Goal: Task Accomplishment & Management: Use online tool/utility

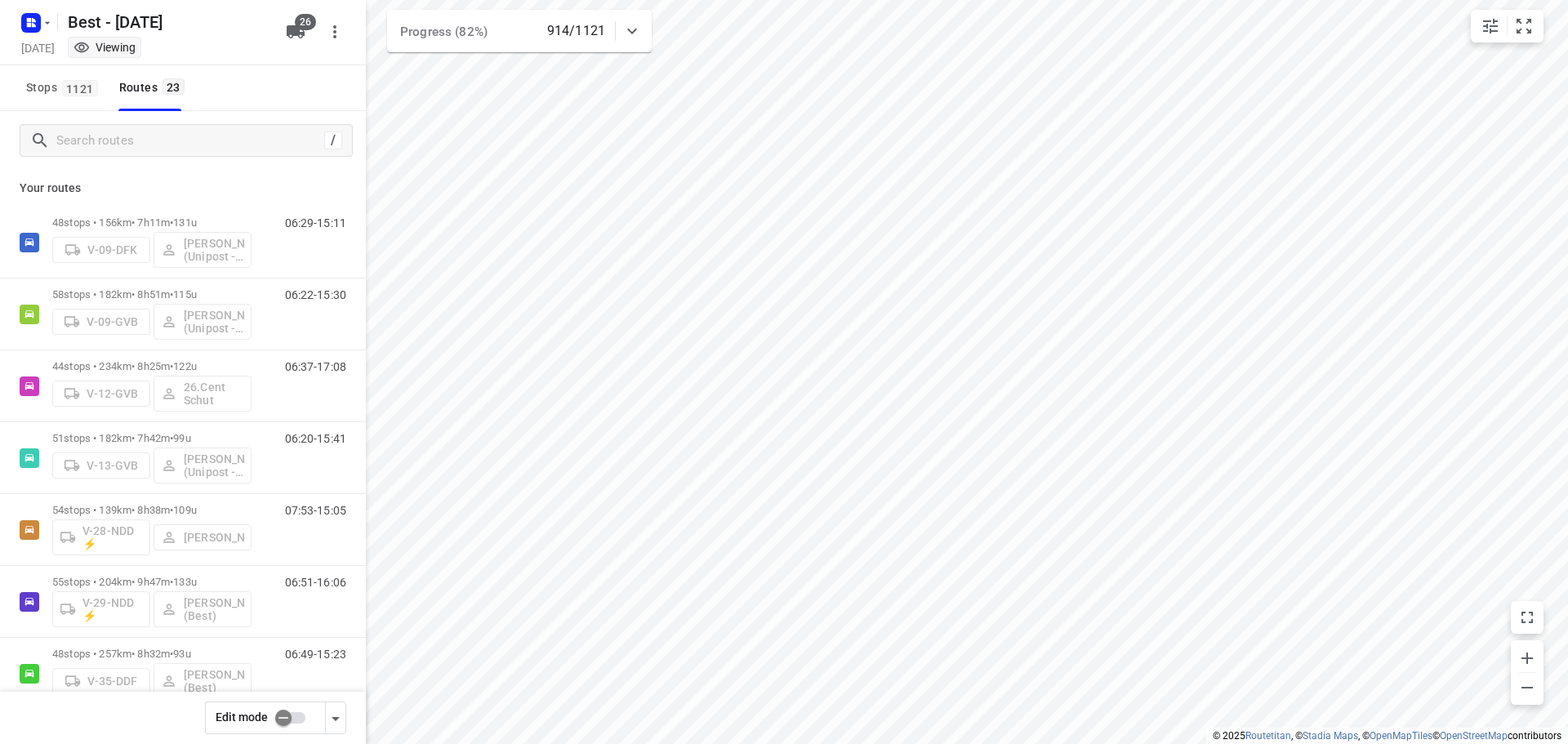
click at [635, 32] on icon at bounding box center [632, 32] width 10 height 6
click at [636, 28] on icon at bounding box center [632, 37] width 19 height 19
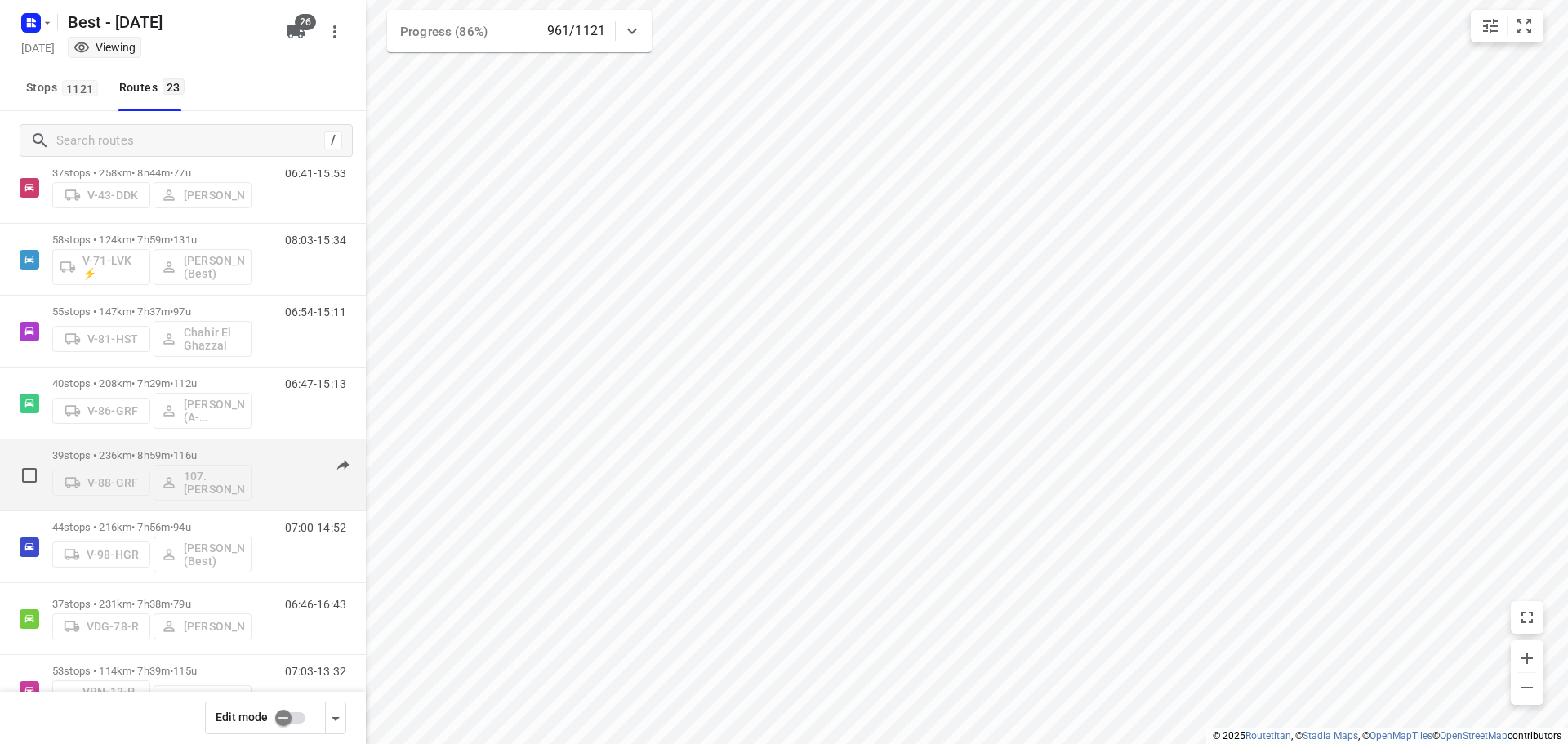
scroll to position [394, 0]
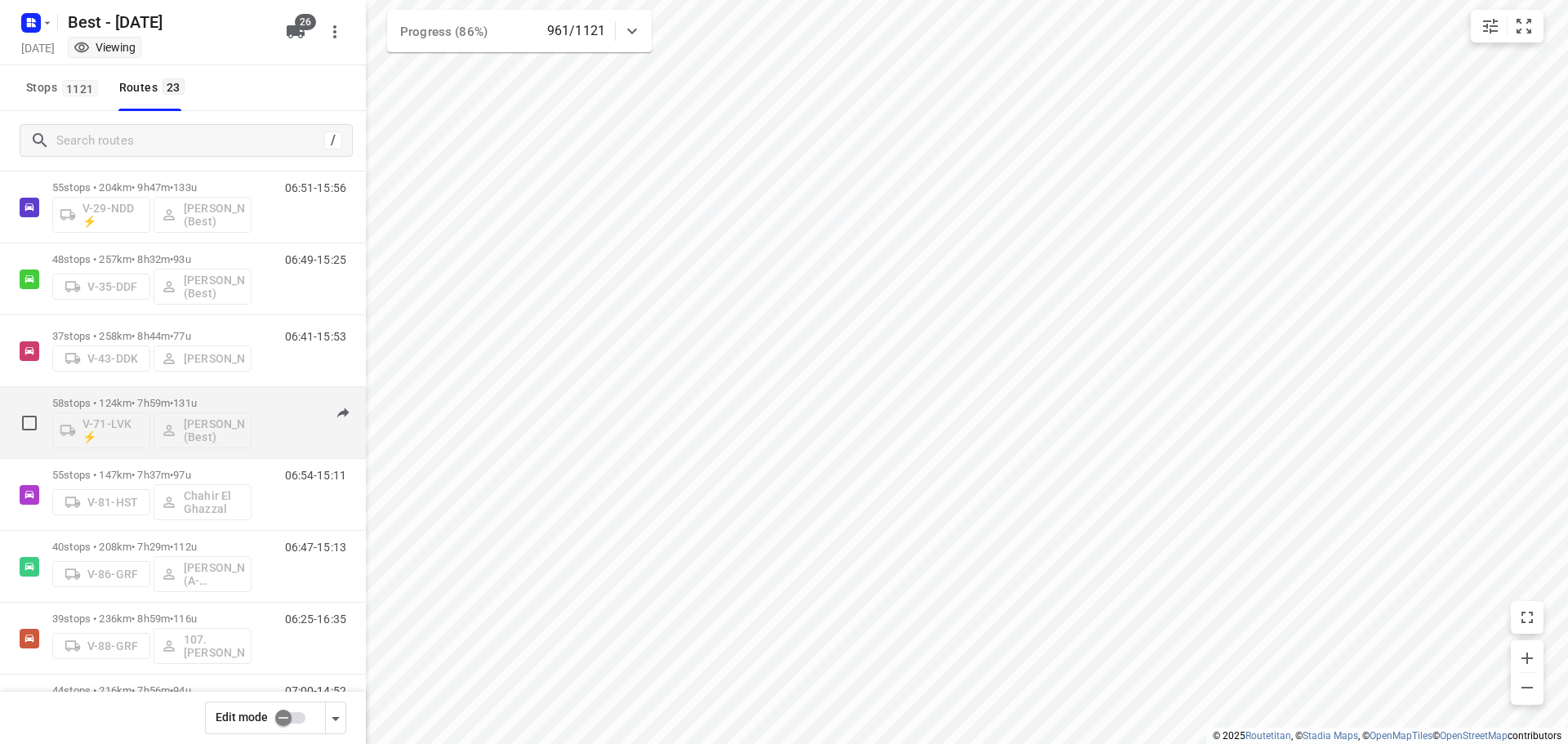
click at [264, 404] on div "08:03-15:34" at bounding box center [305, 427] width 82 height 59
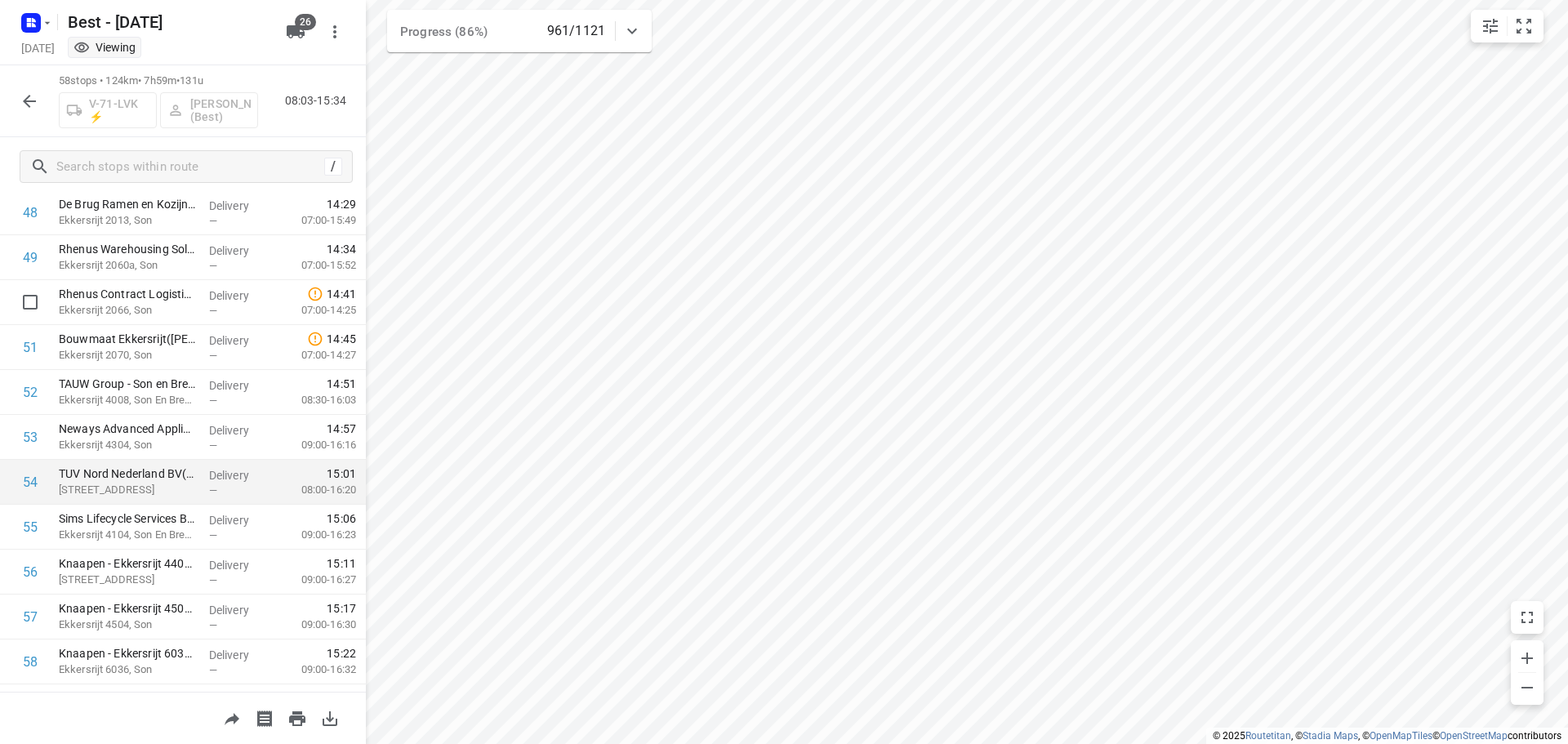
scroll to position [2236, 0]
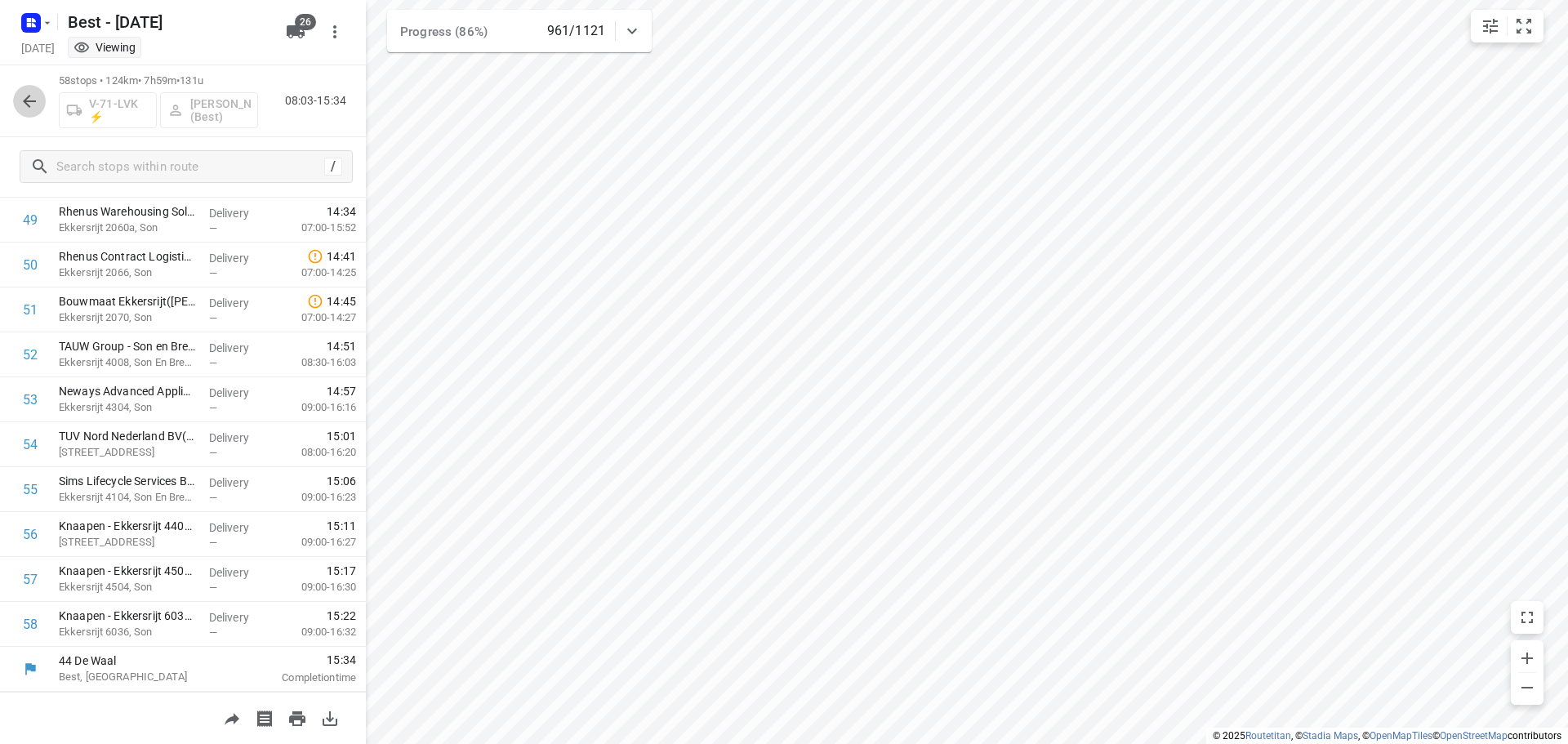
click at [41, 109] on button "button" at bounding box center [29, 101] width 32 height 32
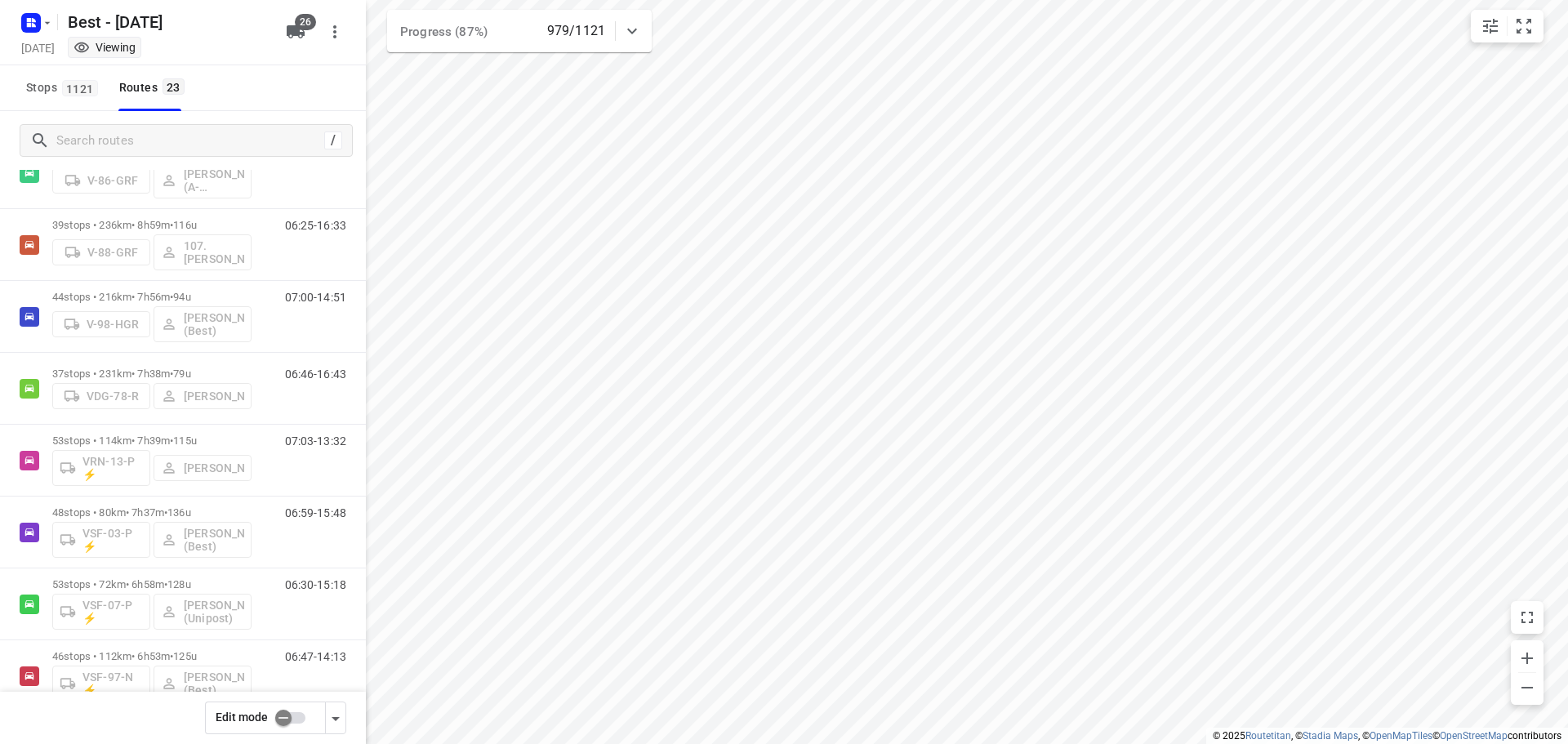
scroll to position [775, 0]
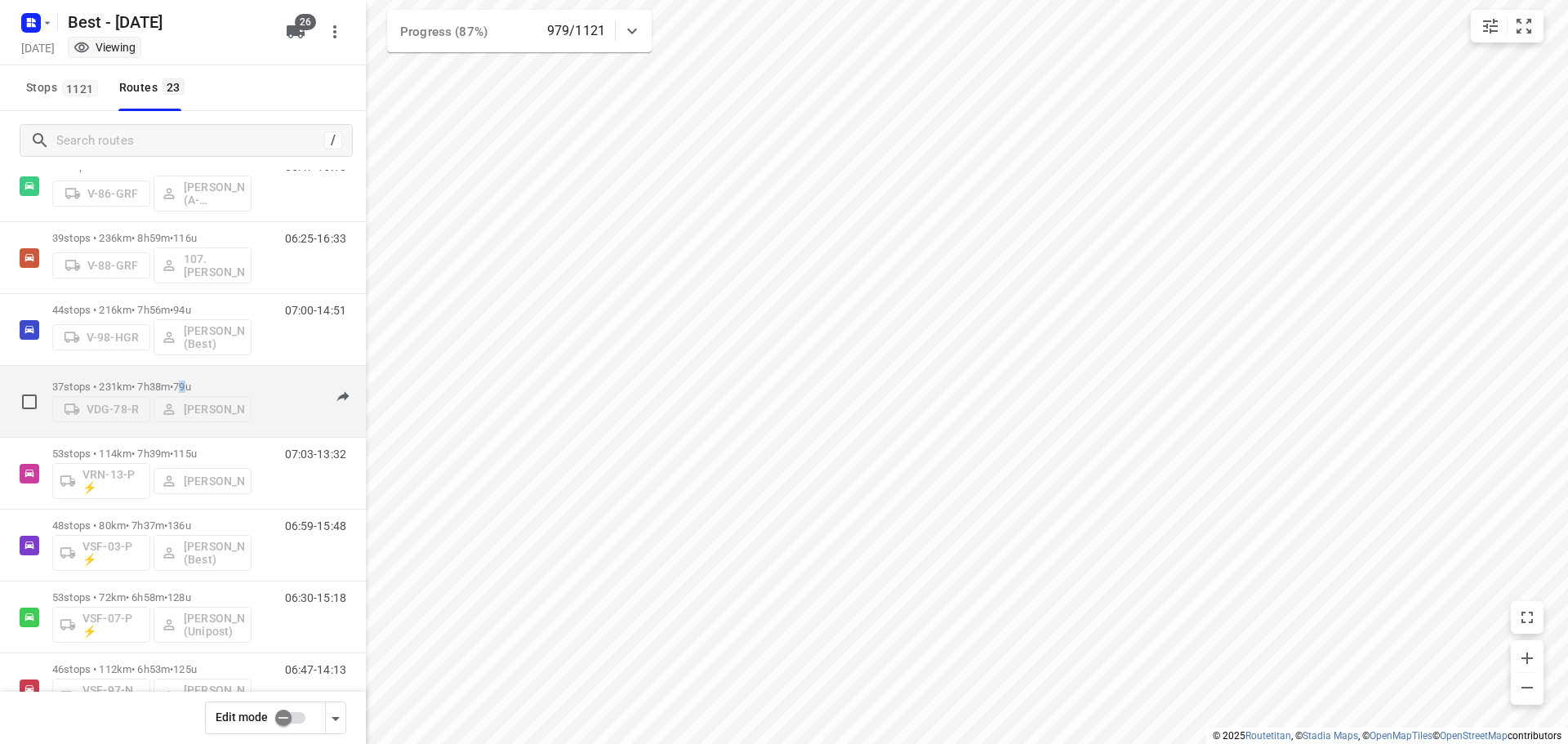
click at [190, 380] on span "79u" at bounding box center [182, 386] width 17 height 12
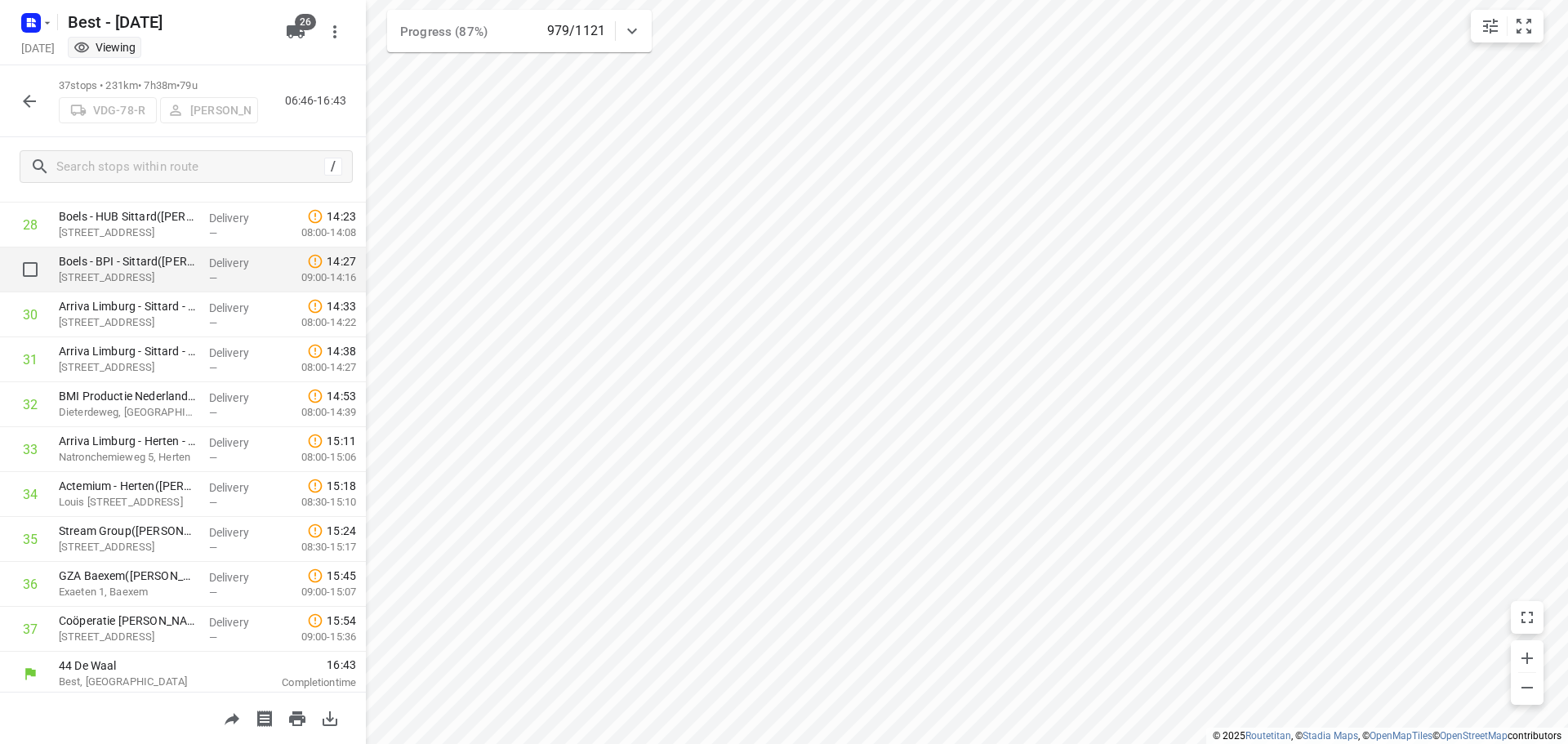
scroll to position [1292, 0]
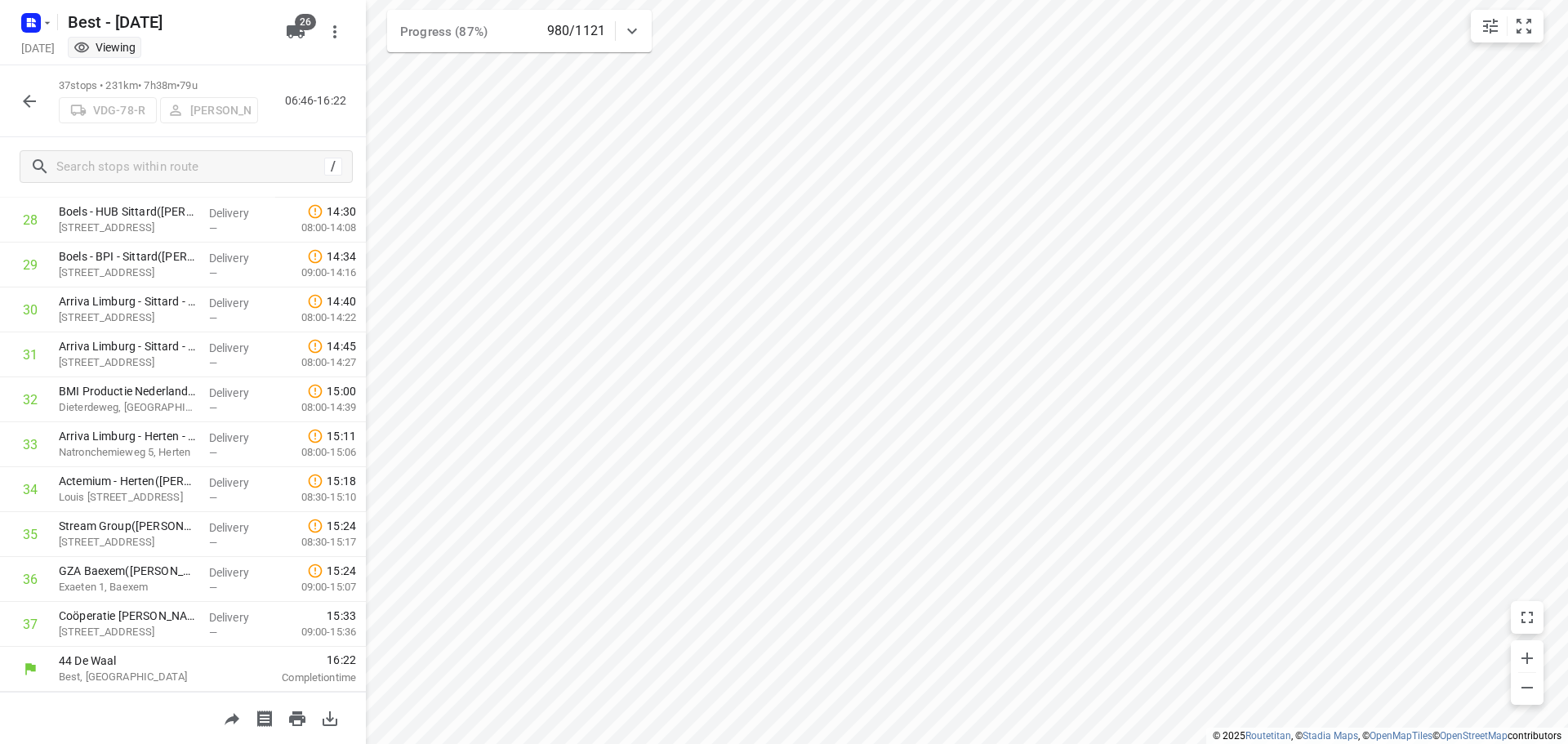
click at [25, 98] on icon "button" at bounding box center [29, 101] width 19 height 19
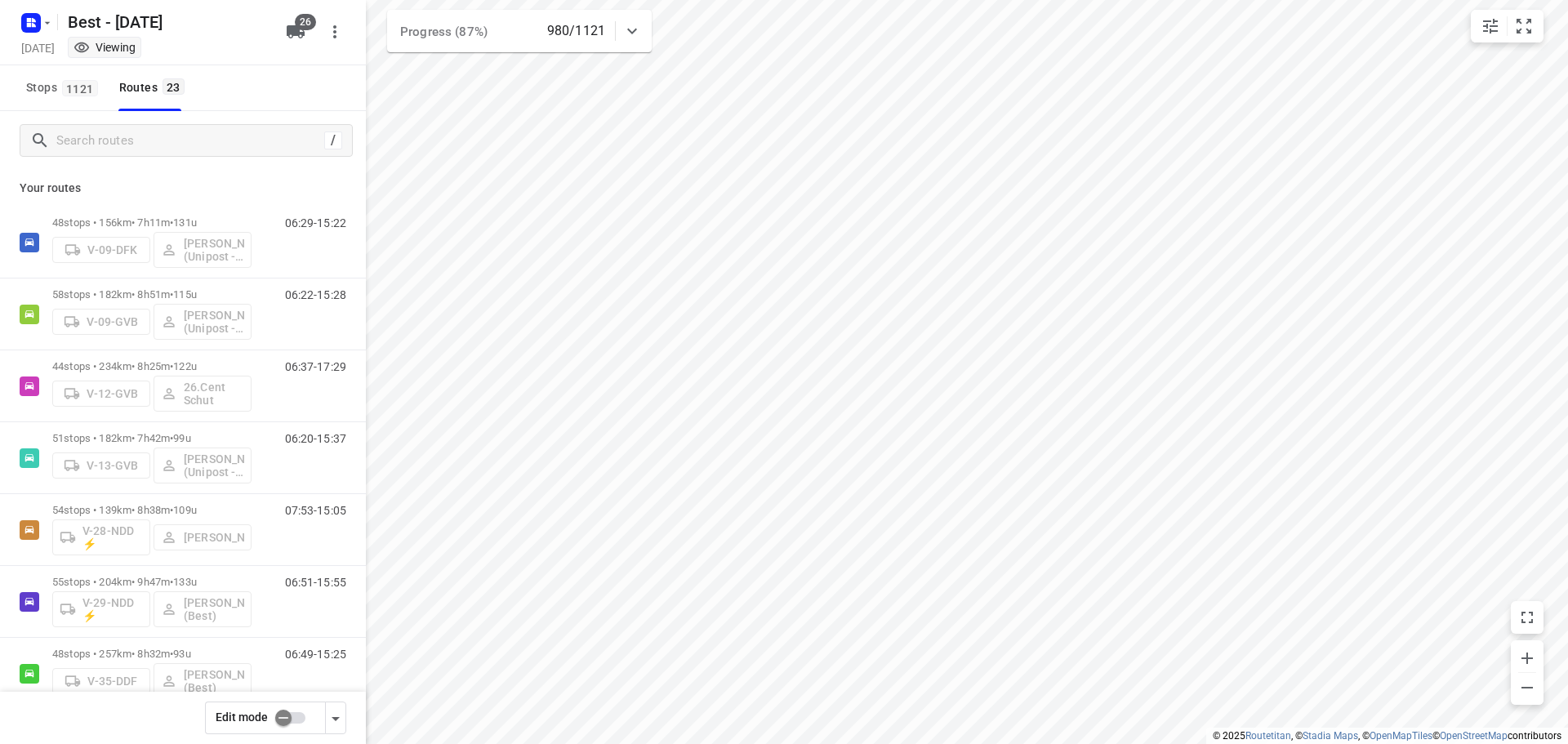
scroll to position [15, 0]
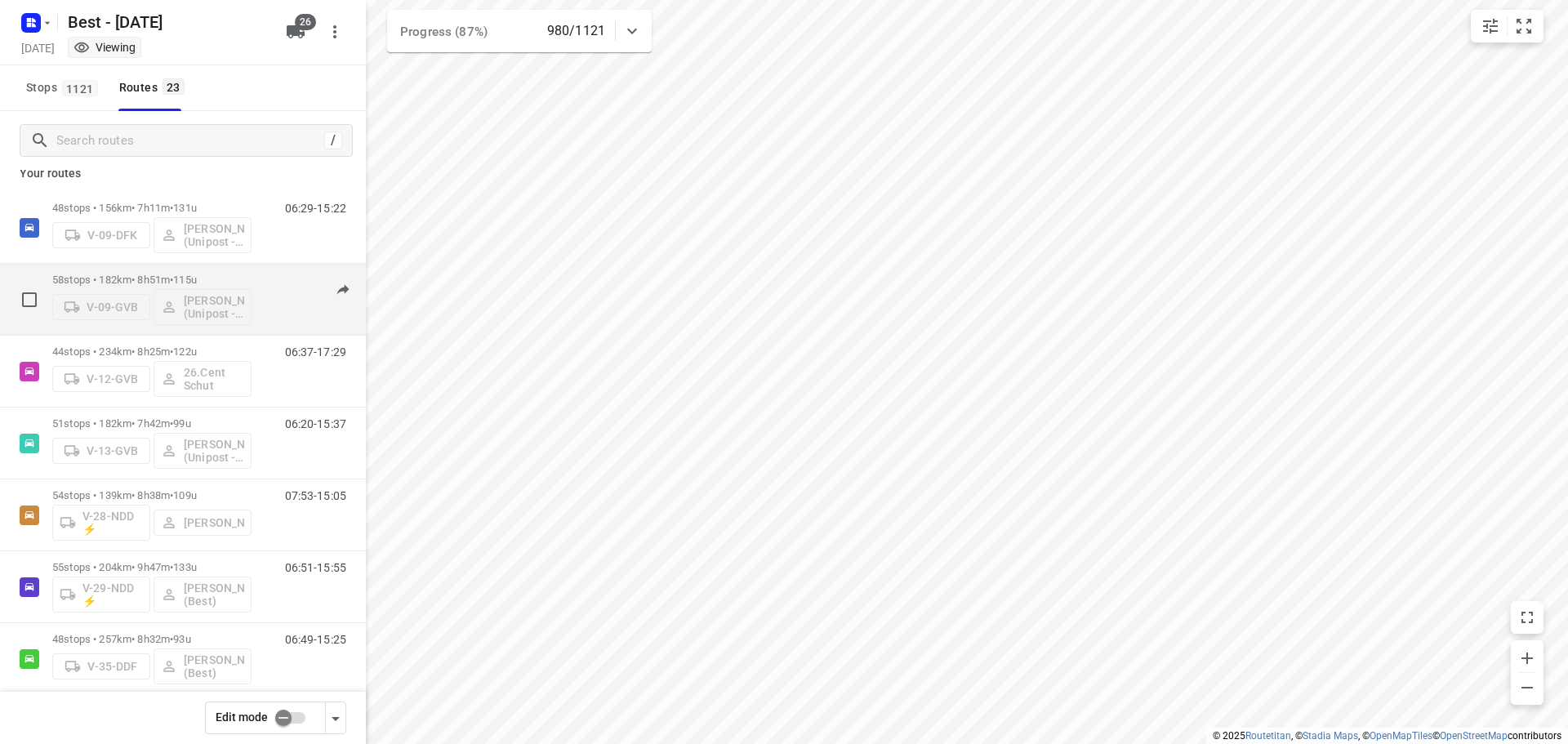
click at [139, 274] on p "58 stops • 182km • 8h51m • 115u" at bounding box center [151, 279] width 199 height 12
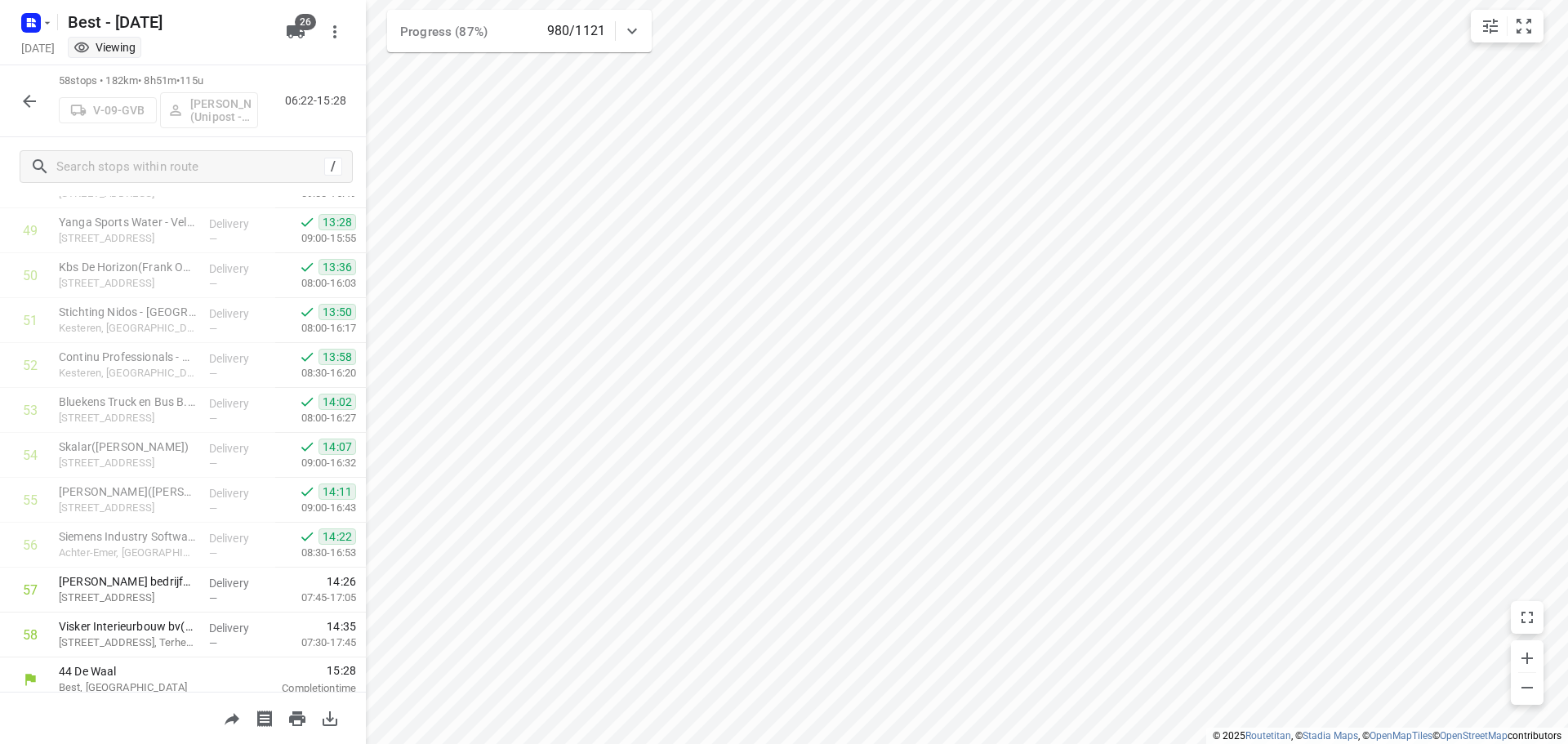
scroll to position [2236, 0]
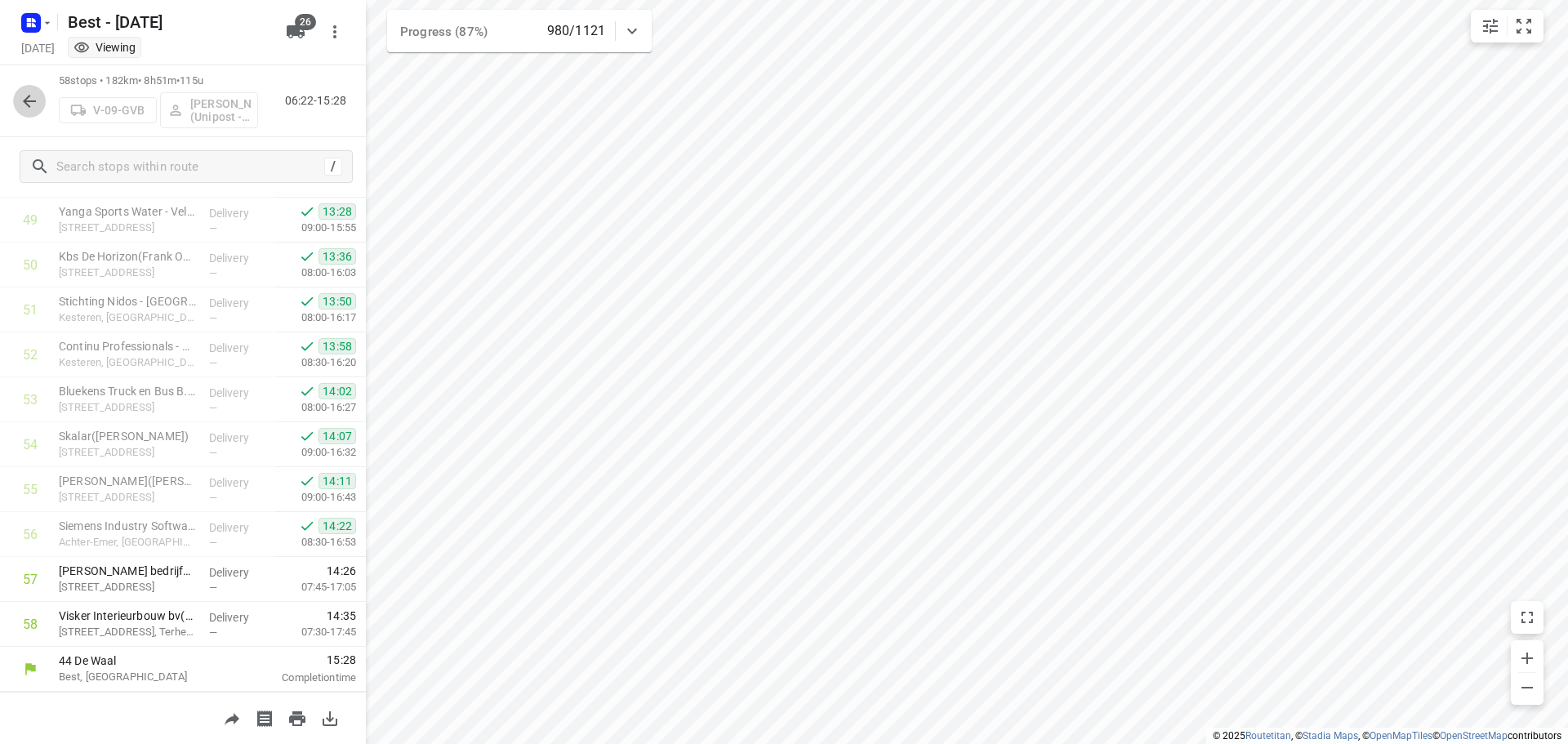
click at [28, 109] on icon "button" at bounding box center [29, 101] width 19 height 19
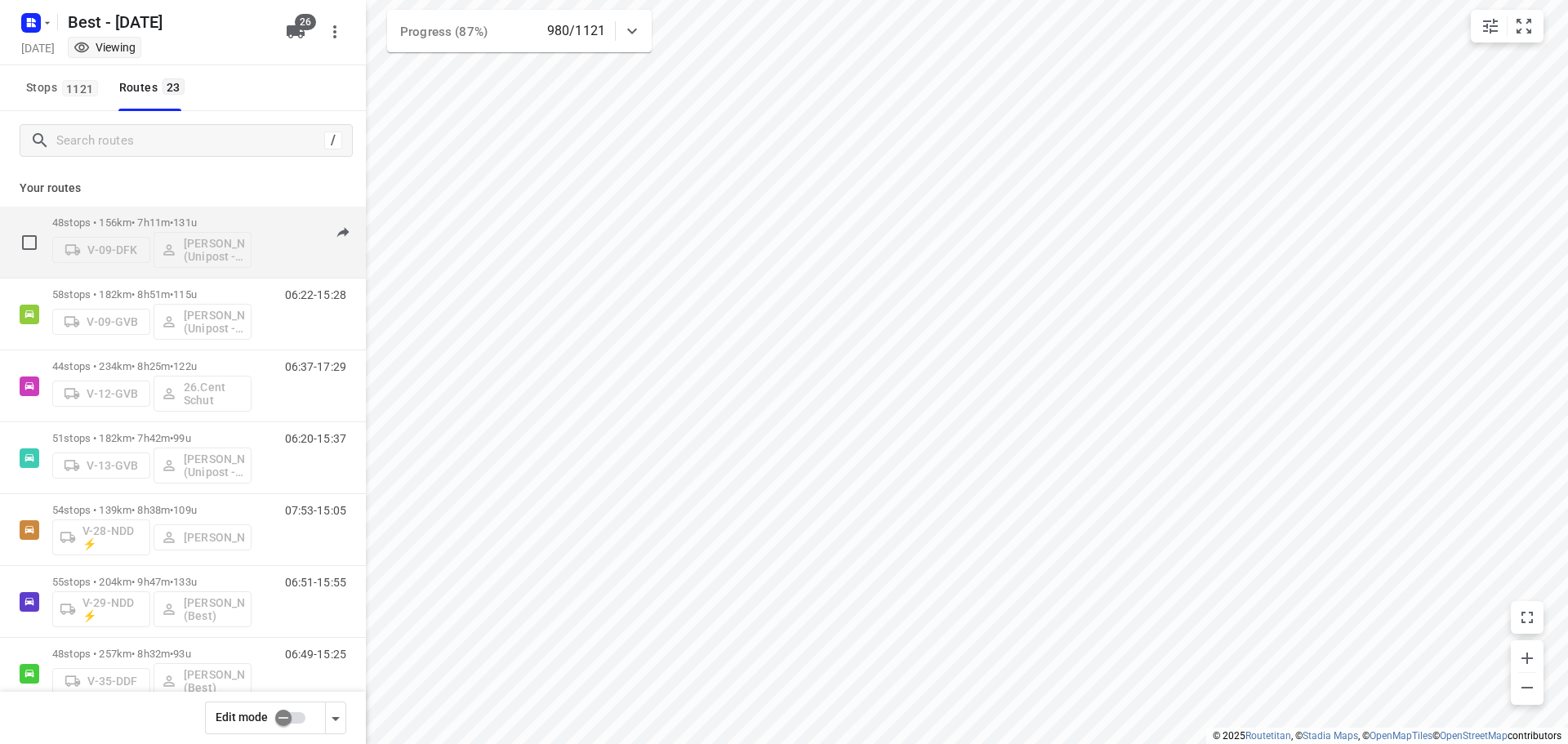
click at [201, 214] on div "48 stops • 156km • 7h11m • 131u V-09-DFK Hamza Alzeadi (Unipost - Best - ZZP)" at bounding box center [151, 241] width 199 height 68
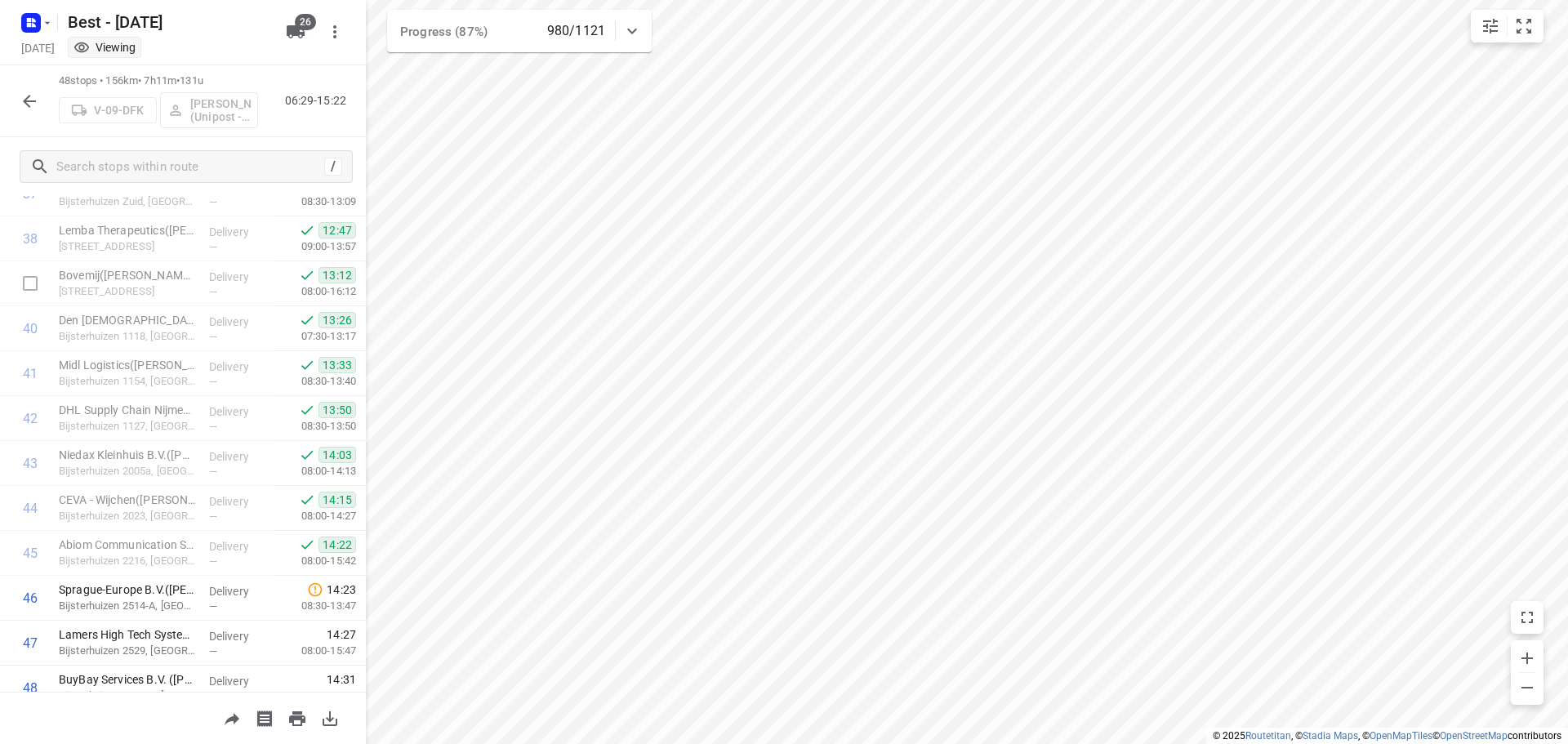
scroll to position [1787, 0]
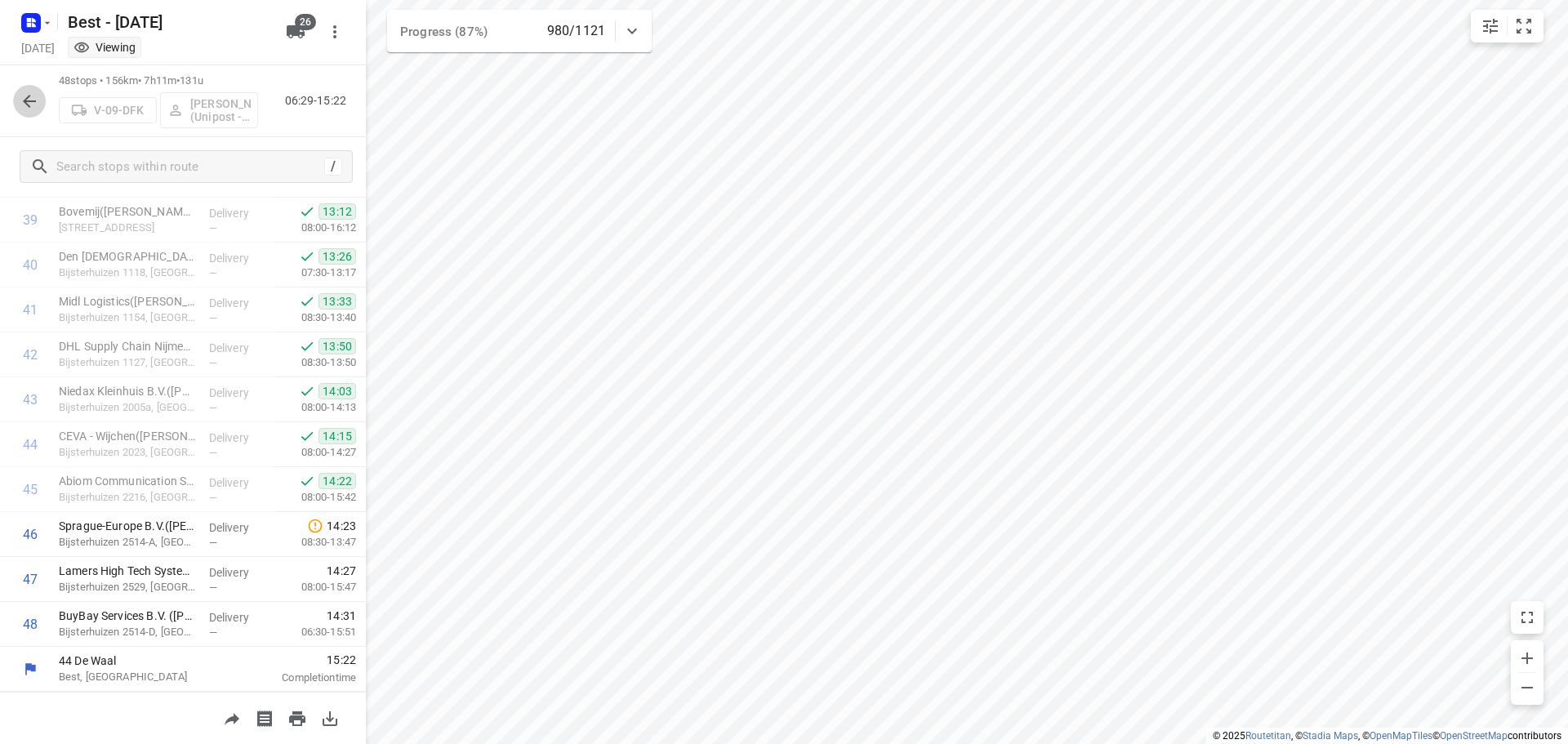
click at [31, 98] on icon "button" at bounding box center [29, 101] width 19 height 19
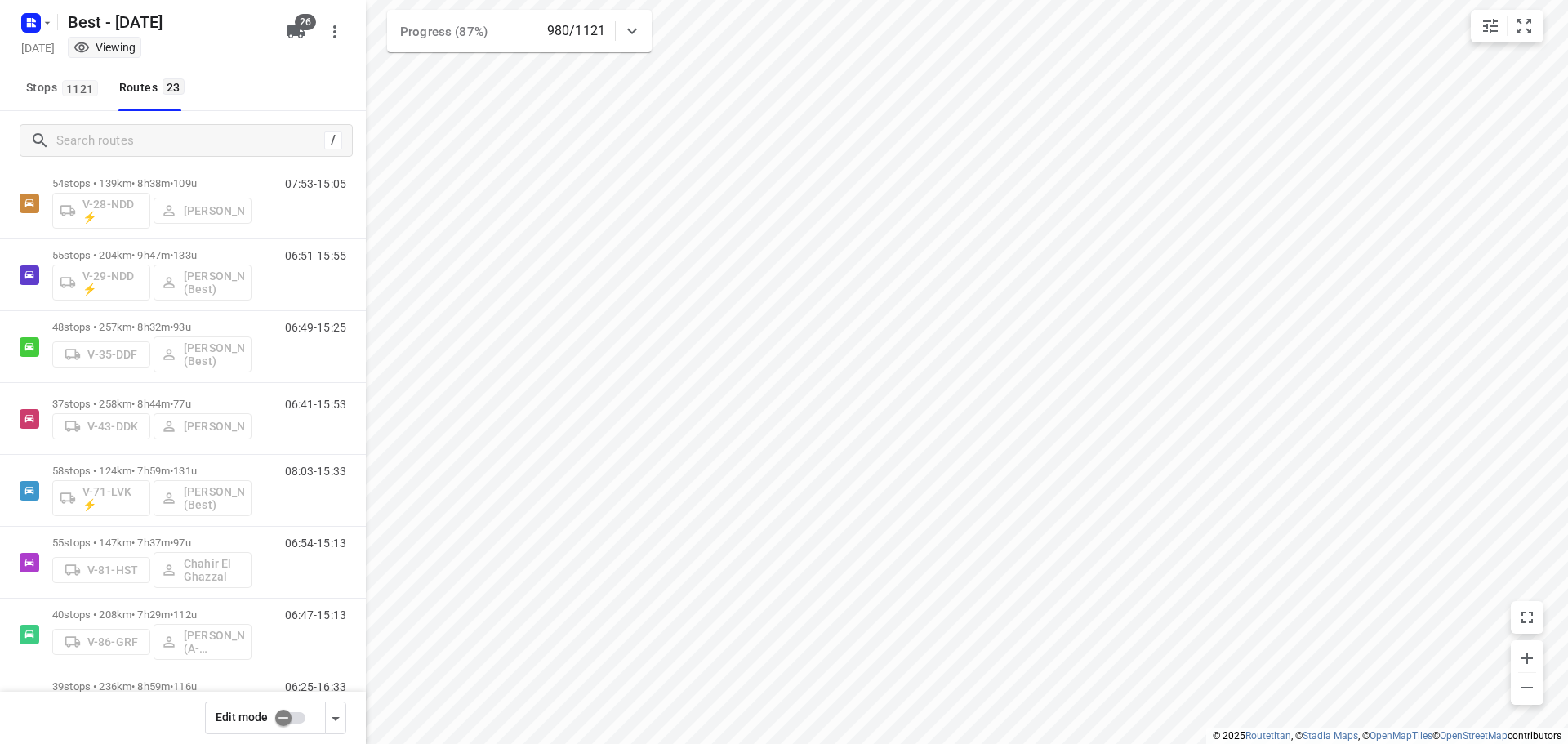
scroll to position [324, 0]
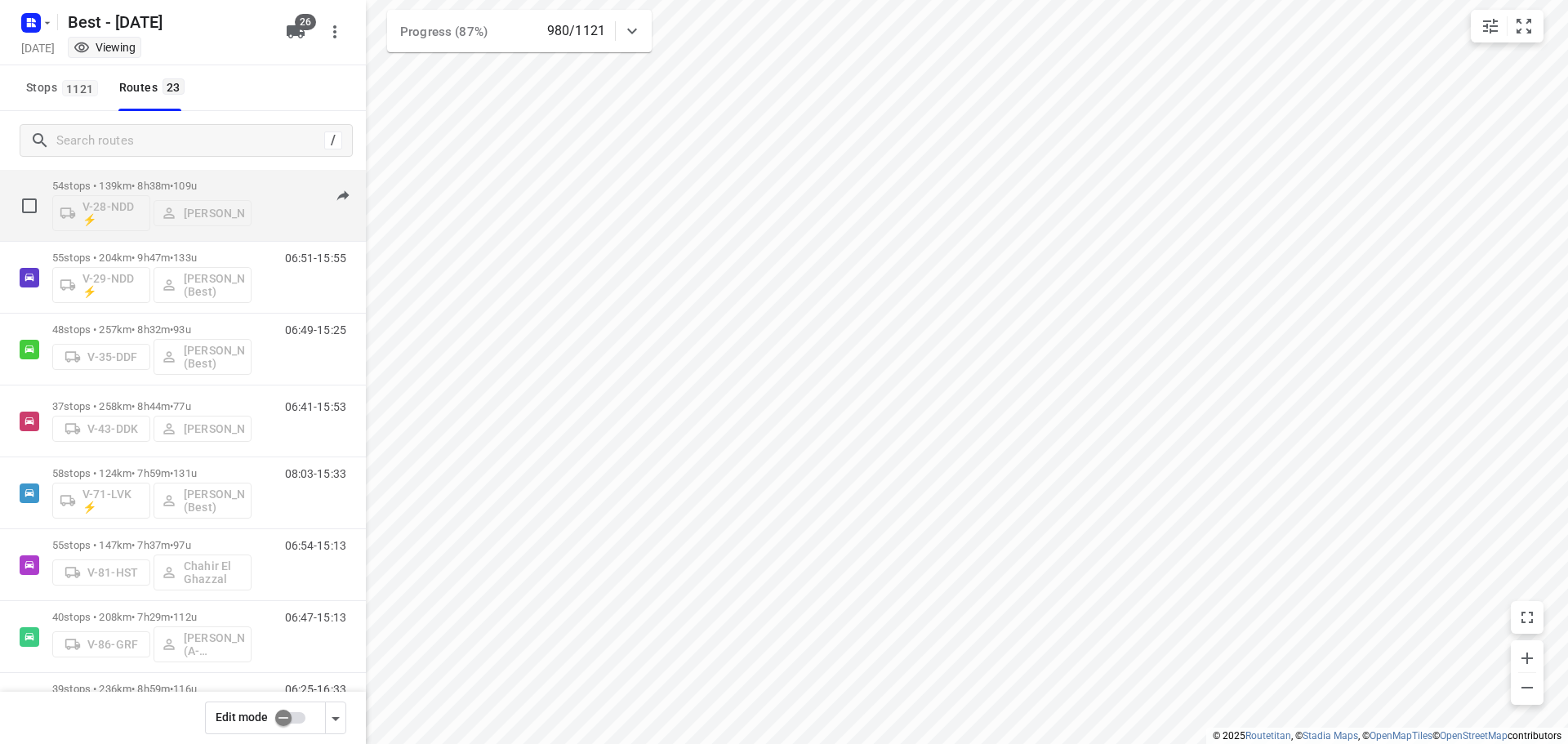
click at [221, 173] on div "54 stops • 139km • 8h38m • 109u V-28-NDD ⚡ [PERSON_NAME]" at bounding box center [151, 205] width 199 height 68
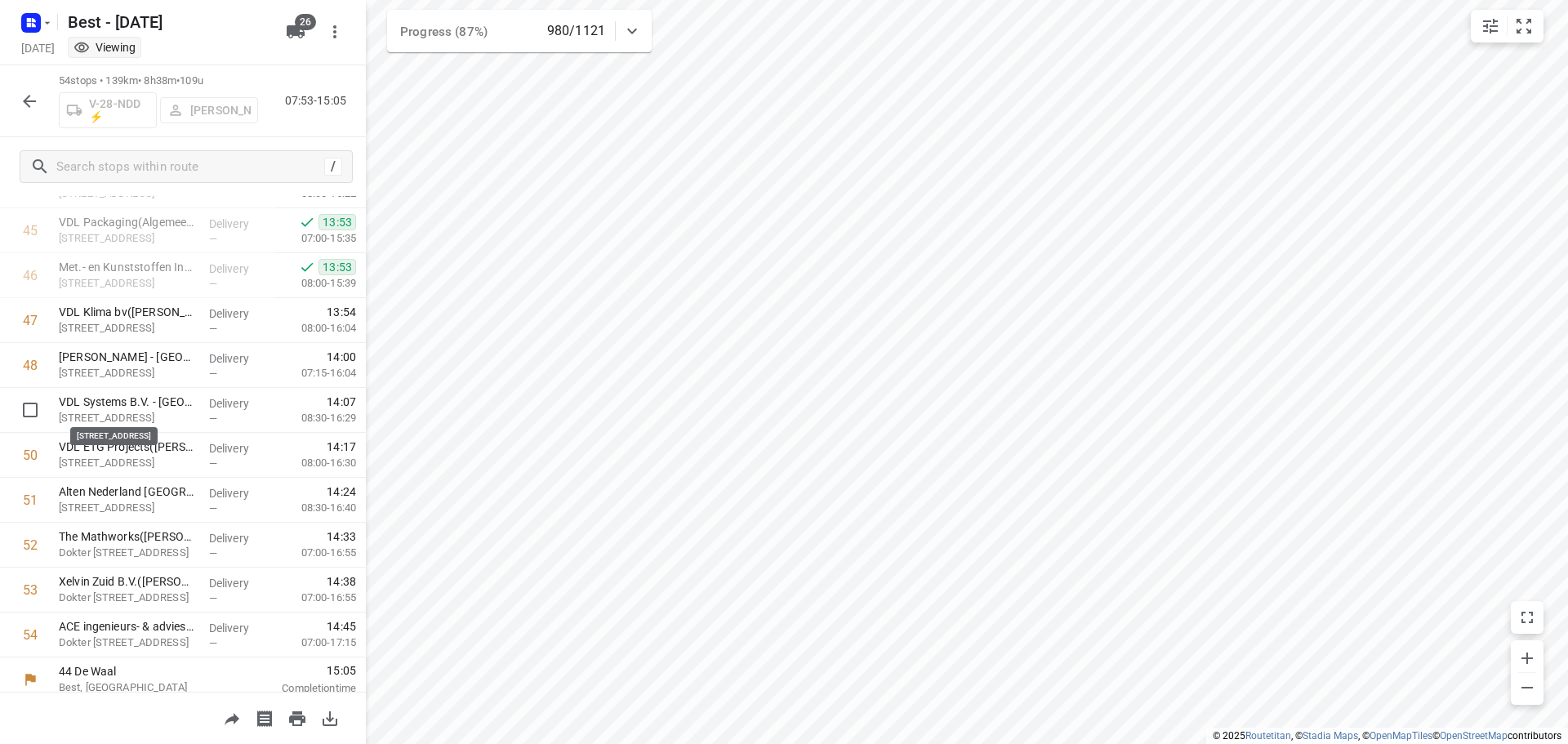
scroll to position [2056, 0]
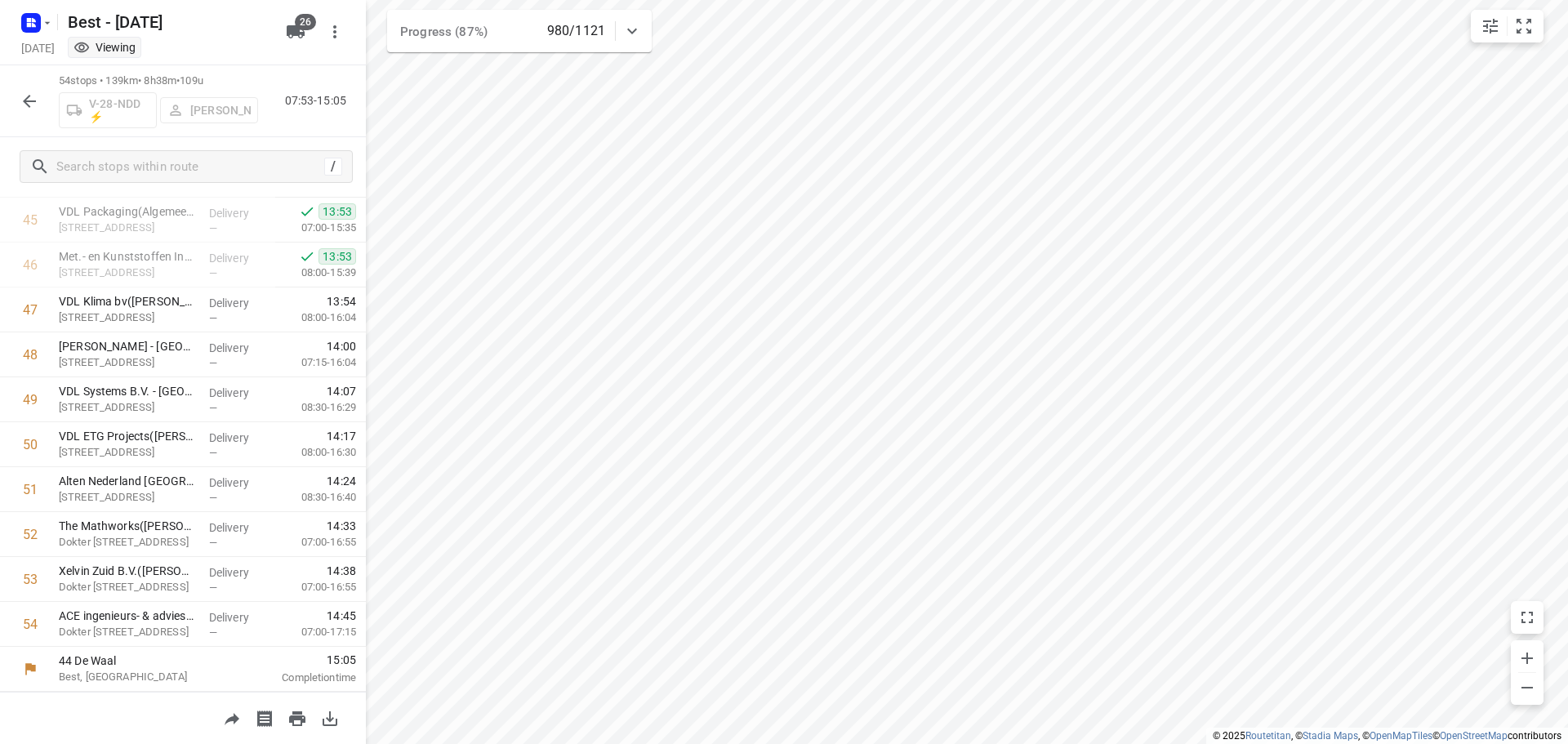
click at [31, 96] on icon "button" at bounding box center [29, 101] width 19 height 19
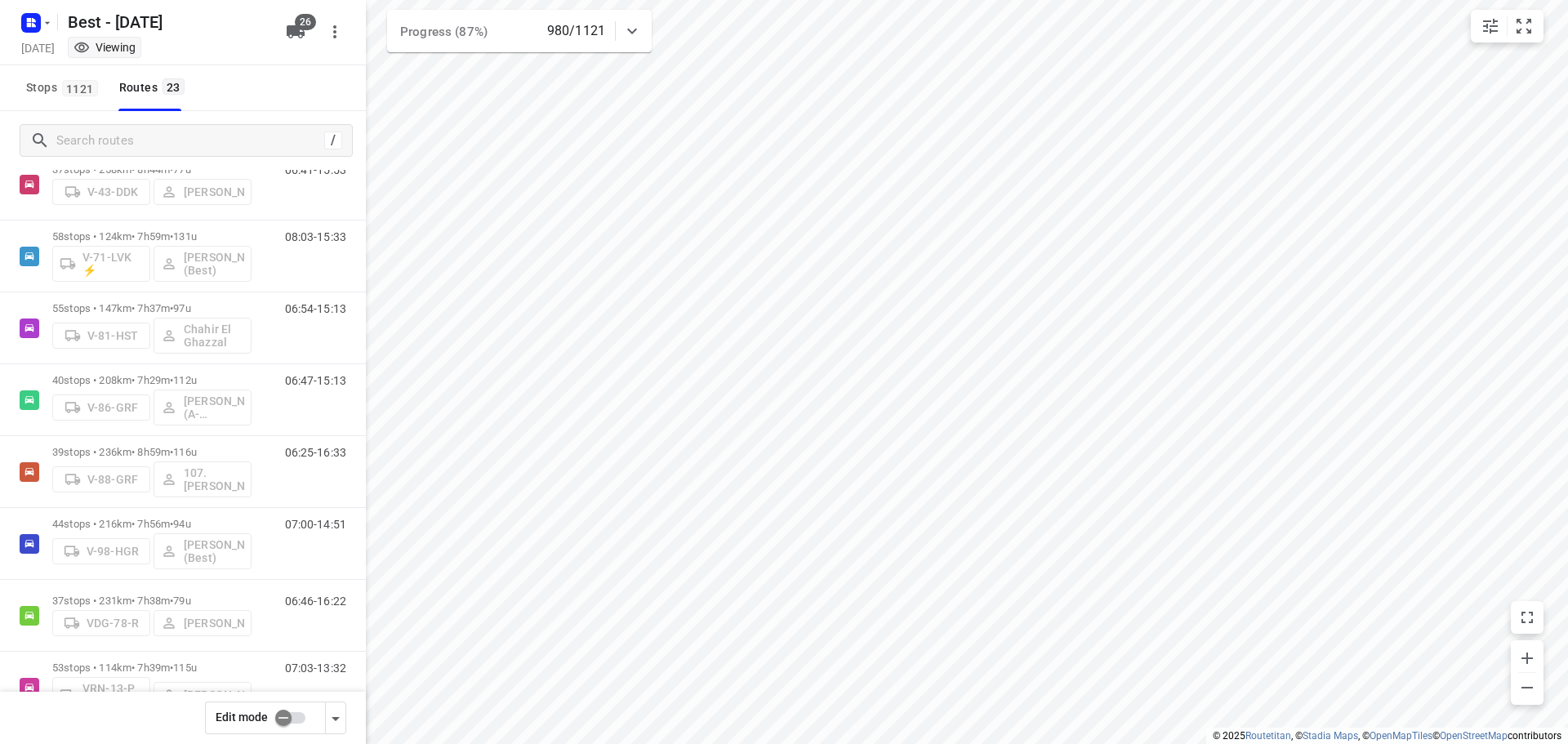
scroll to position [601, 0]
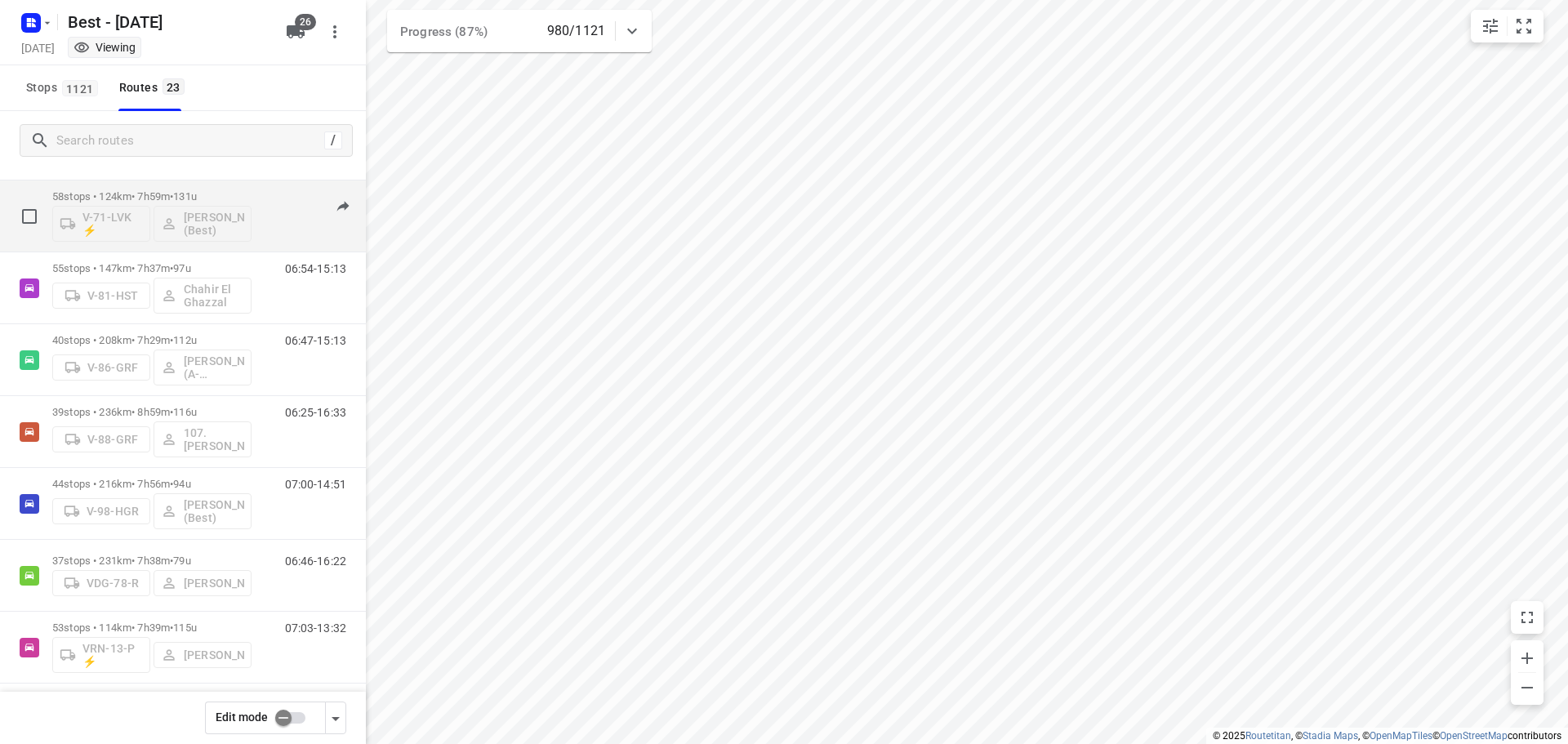
click at [228, 187] on div "58 stops • 124km • 7h59m • 131u V-71-LVK ⚡ [PERSON_NAME] (Best)" at bounding box center [151, 215] width 199 height 68
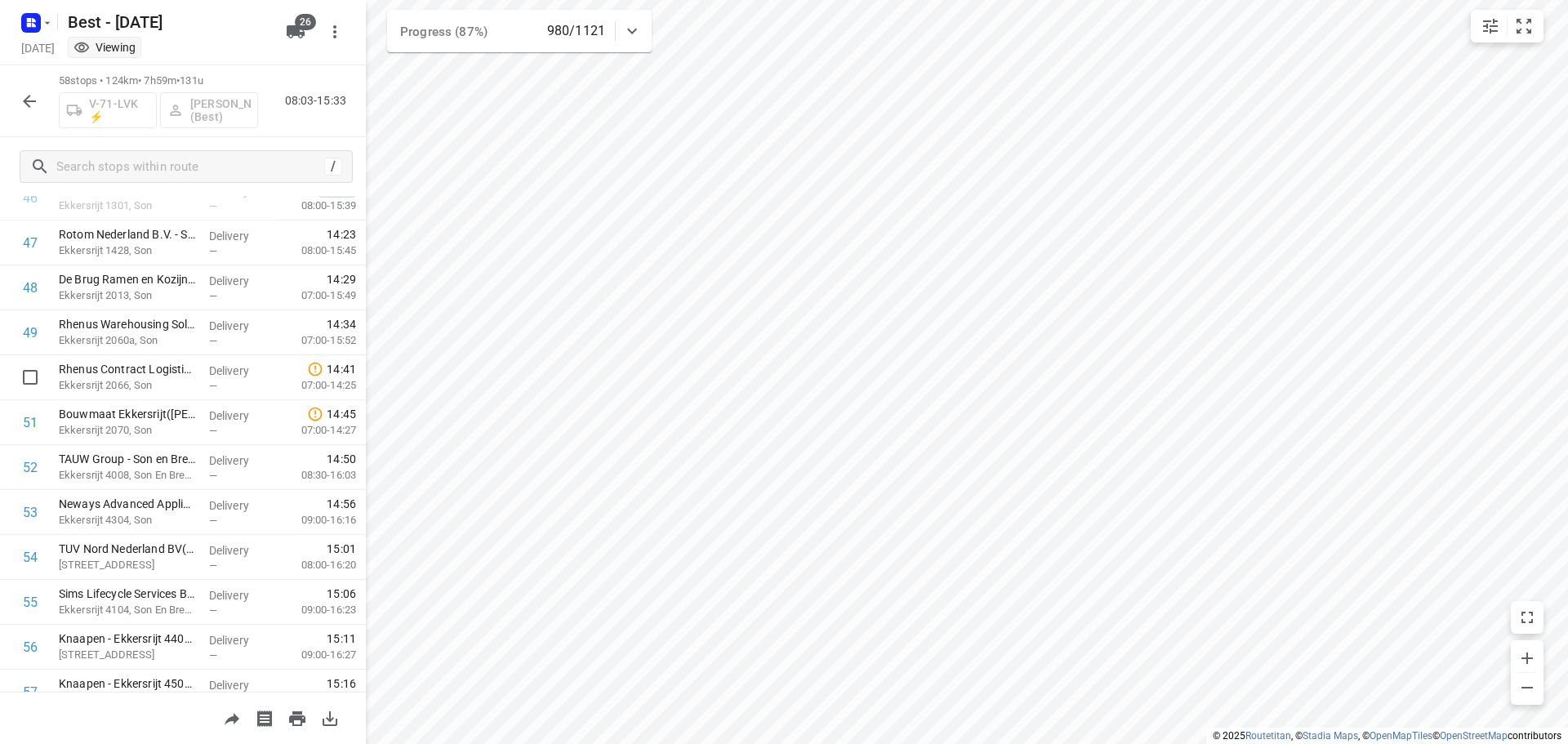
scroll to position [2236, 0]
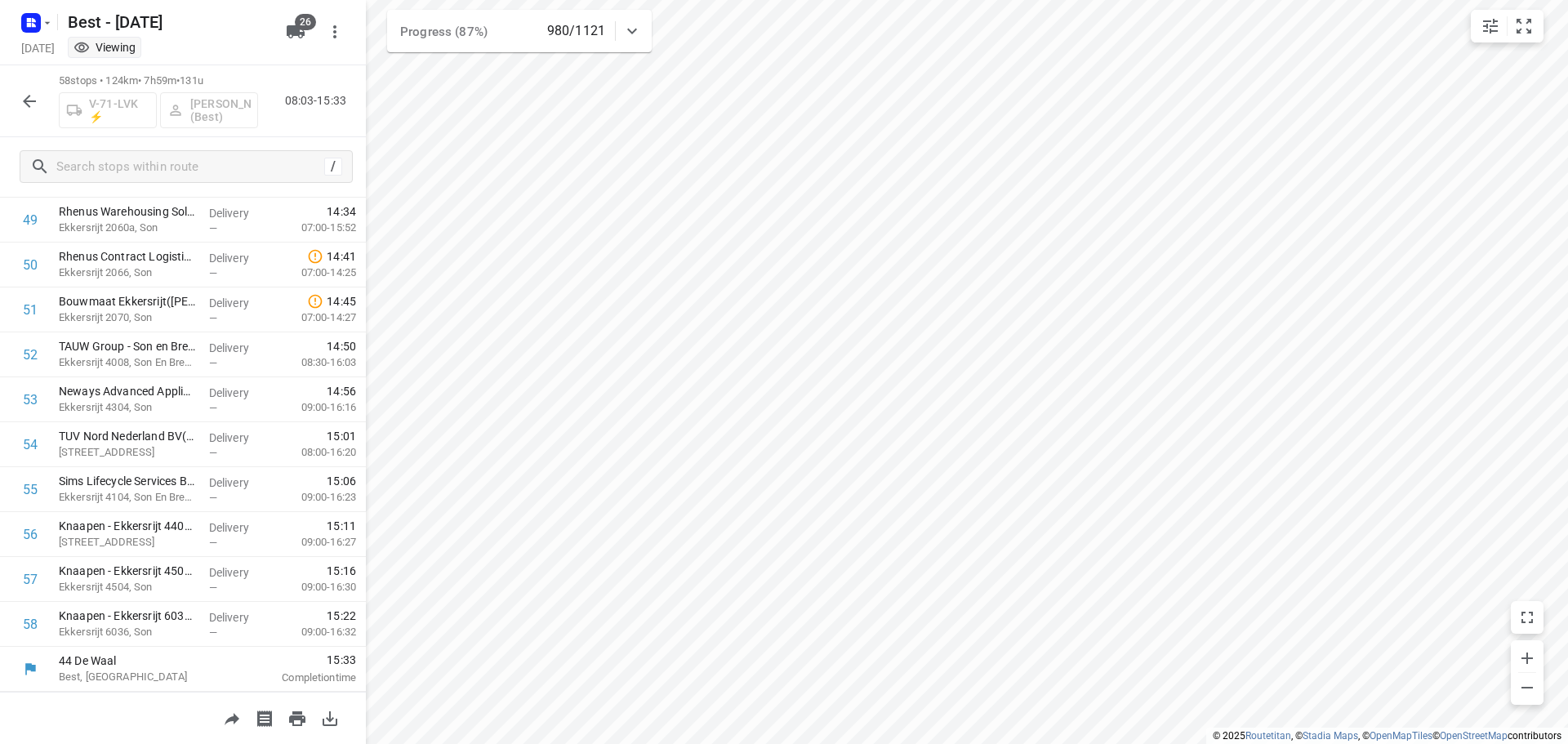
click at [32, 98] on icon "button" at bounding box center [29, 101] width 19 height 19
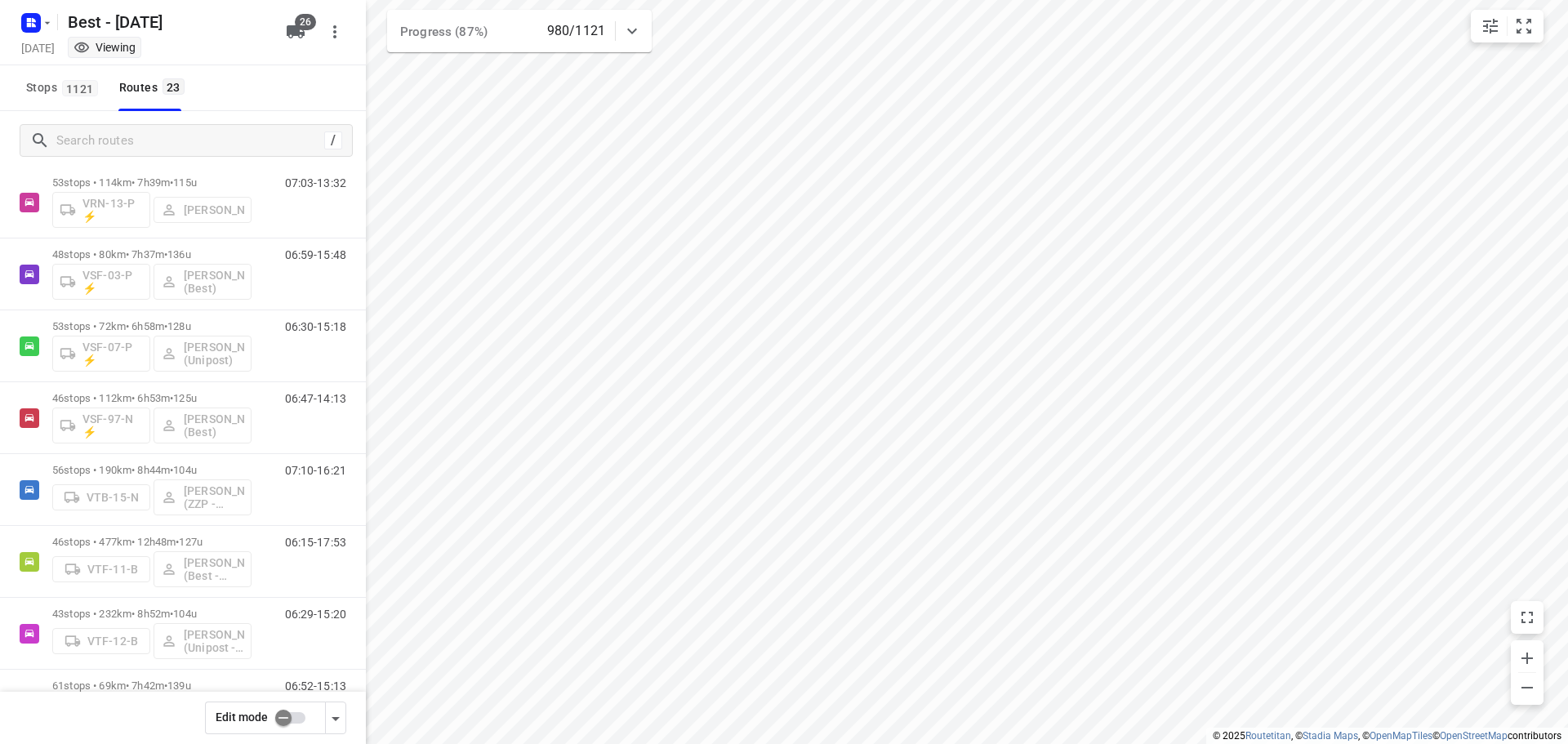
scroll to position [1048, 0]
click at [254, 93] on div "Stops 1121 Routes 23" at bounding box center [183, 87] width 366 height 45
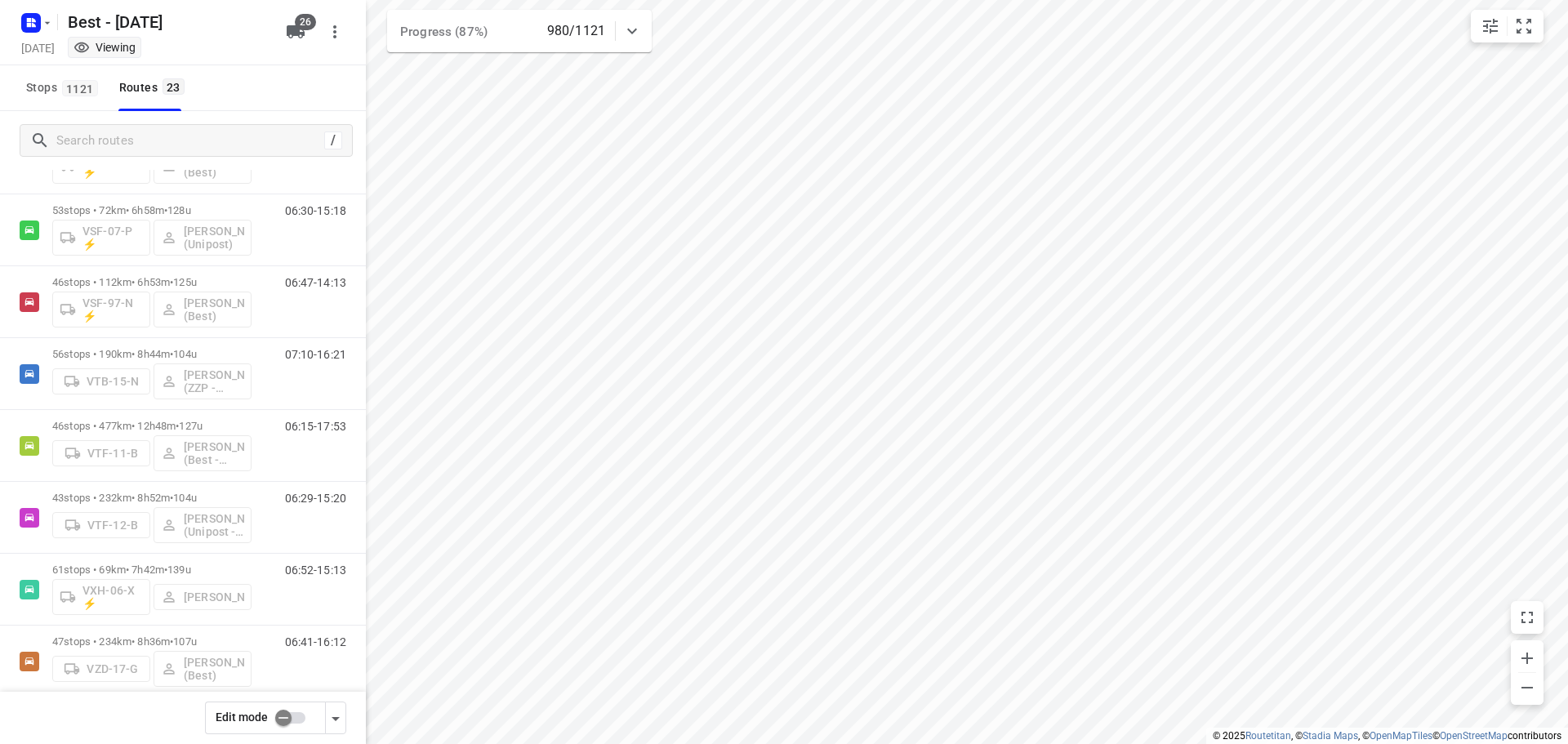
scroll to position [1184, 0]
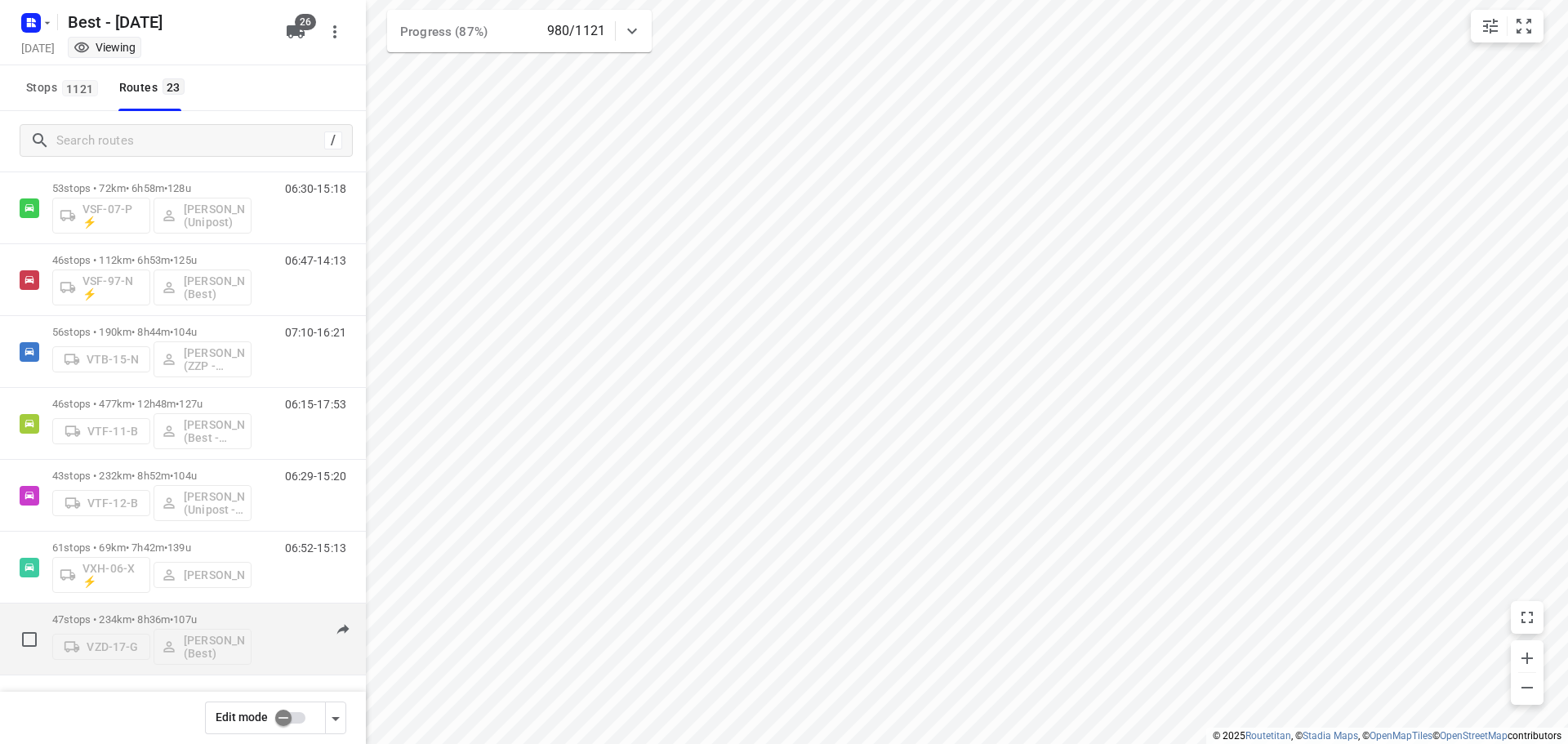
click at [172, 615] on p "47 stops • 234km • 8h36m • 107u" at bounding box center [151, 619] width 199 height 12
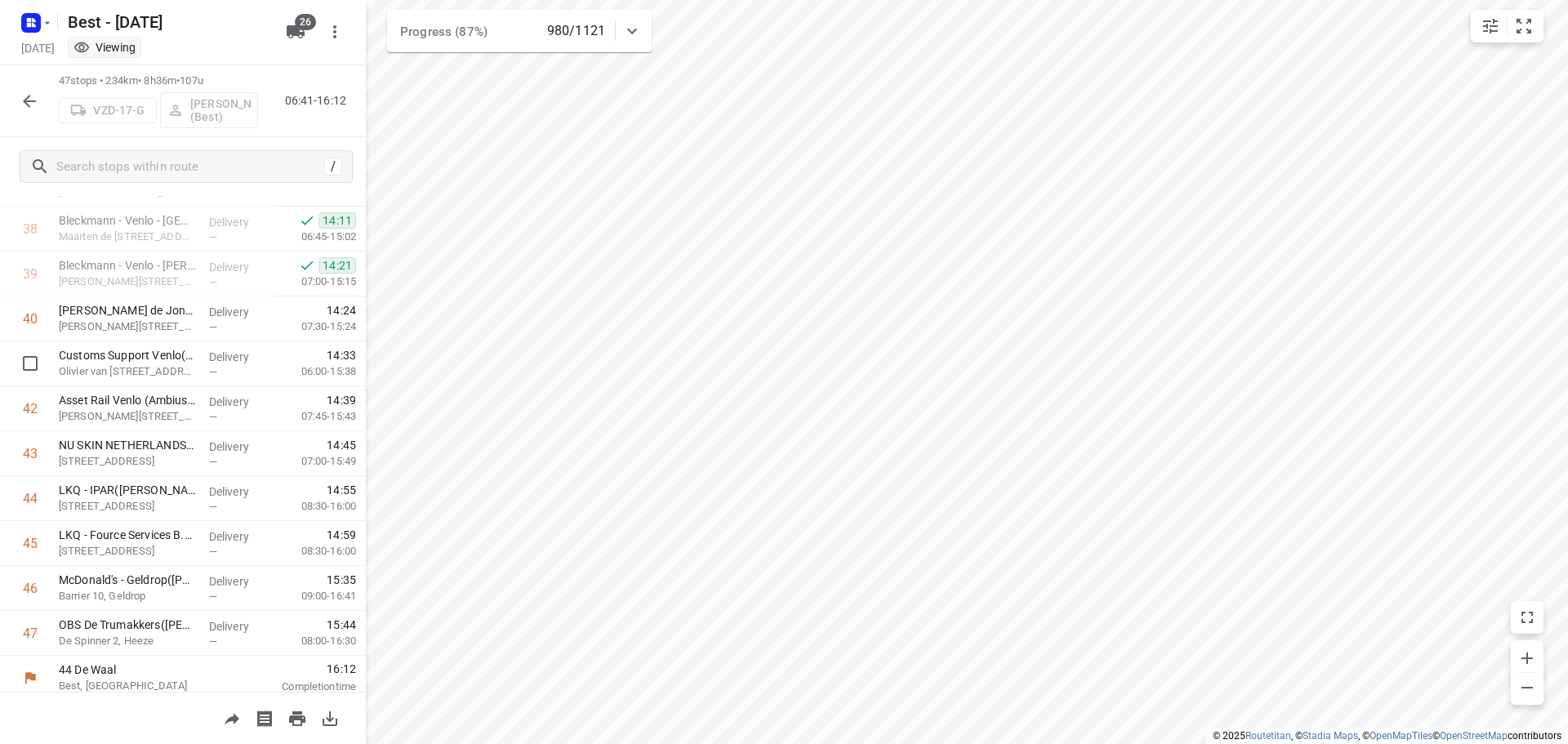
scroll to position [1741, 0]
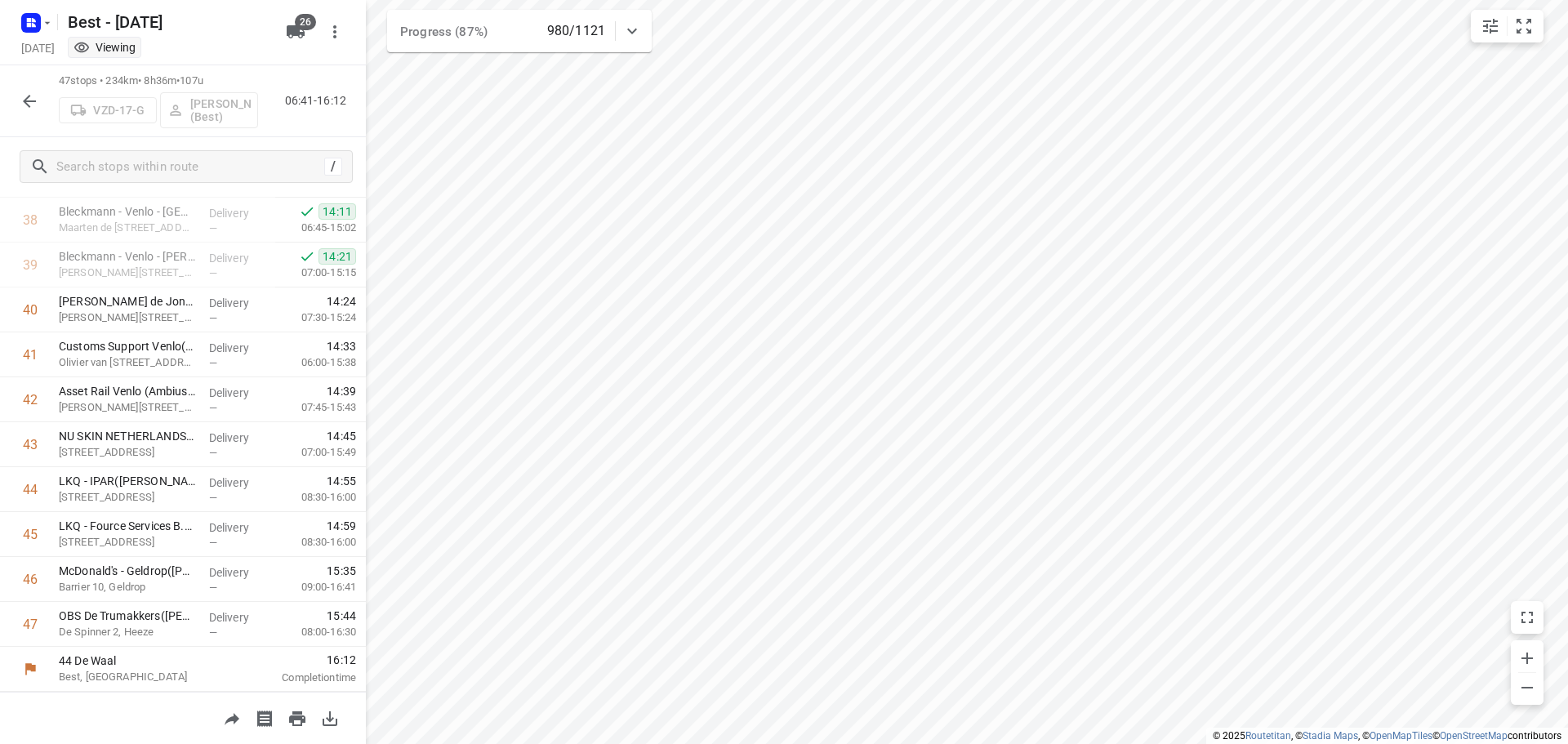
click at [31, 86] on button "button" at bounding box center [29, 101] width 32 height 32
